Goal: Find contact information: Find contact information

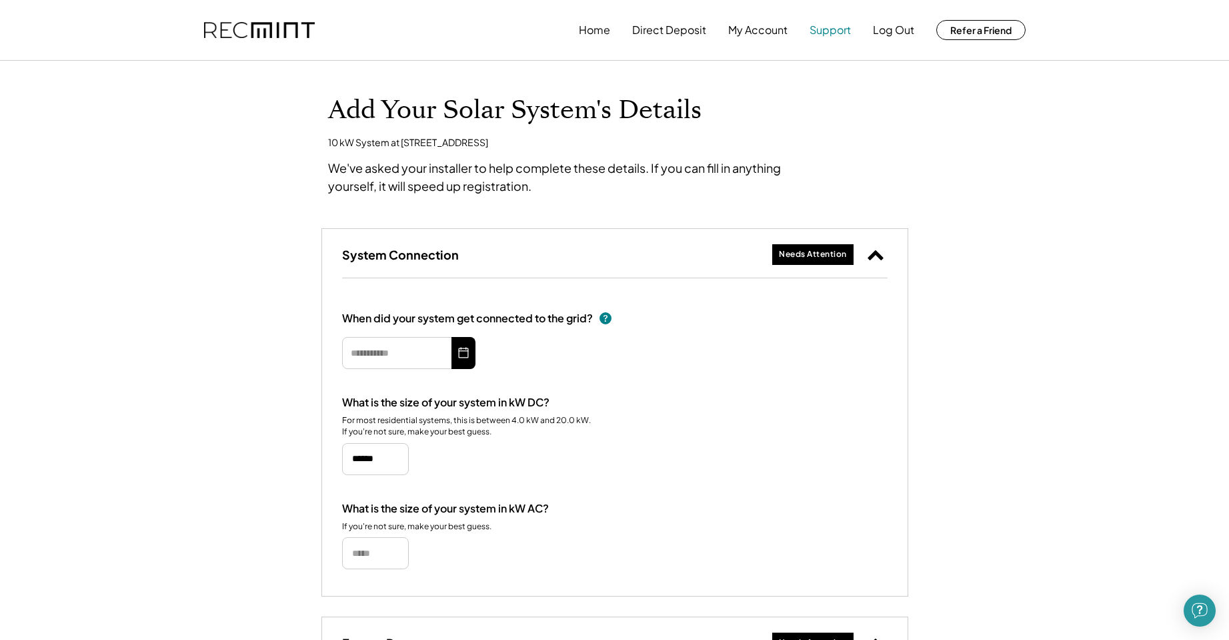
click at [836, 27] on button "Support" at bounding box center [830, 30] width 41 height 27
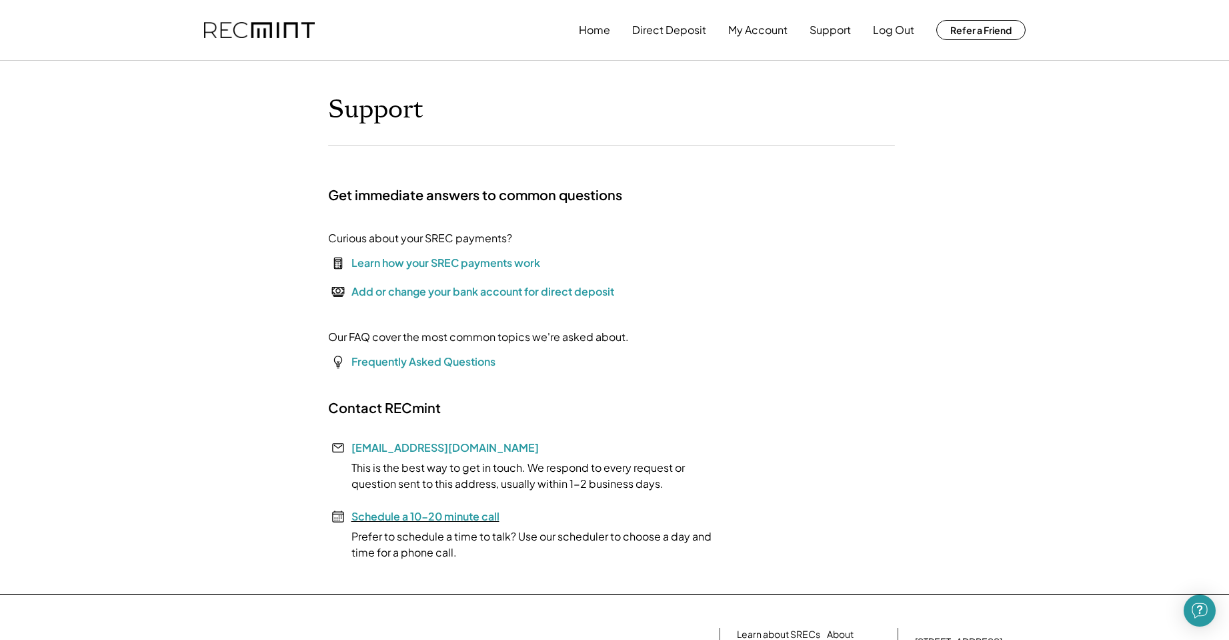
click at [481, 512] on font "Schedule a 10-20 minute call" at bounding box center [425, 516] width 148 height 14
